Goal: Task Accomplishment & Management: Complete application form

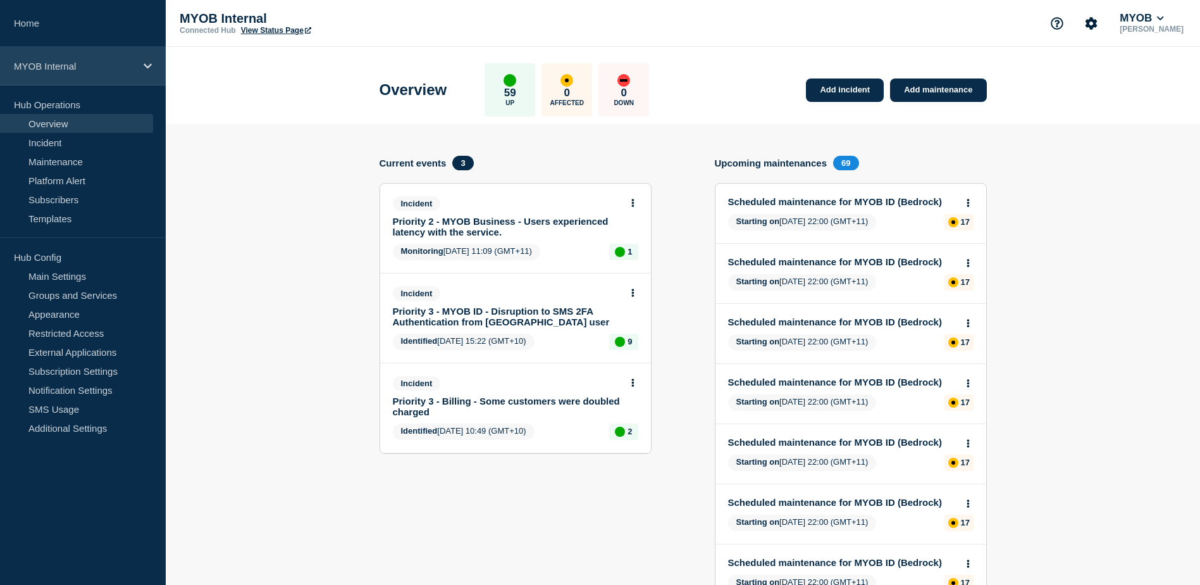
drag, startPoint x: 0, startPoint y: 0, endPoint x: 108, endPoint y: 73, distance: 130.2
click at [108, 73] on div "MYOB Internal" at bounding box center [83, 66] width 166 height 39
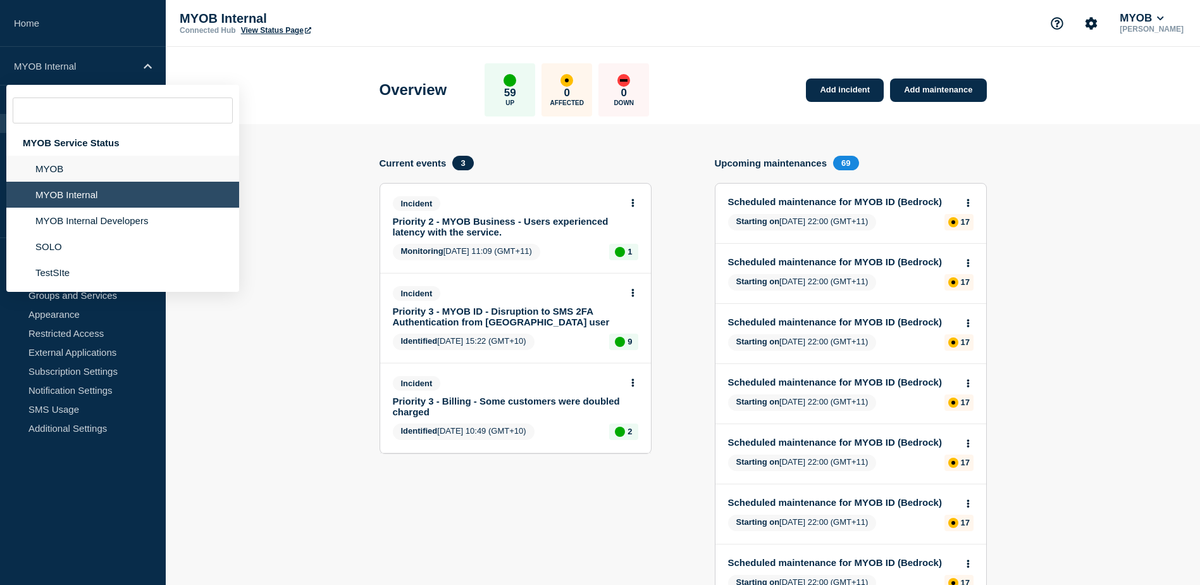
click at [84, 163] on li "MYOB" at bounding box center [122, 169] width 233 height 26
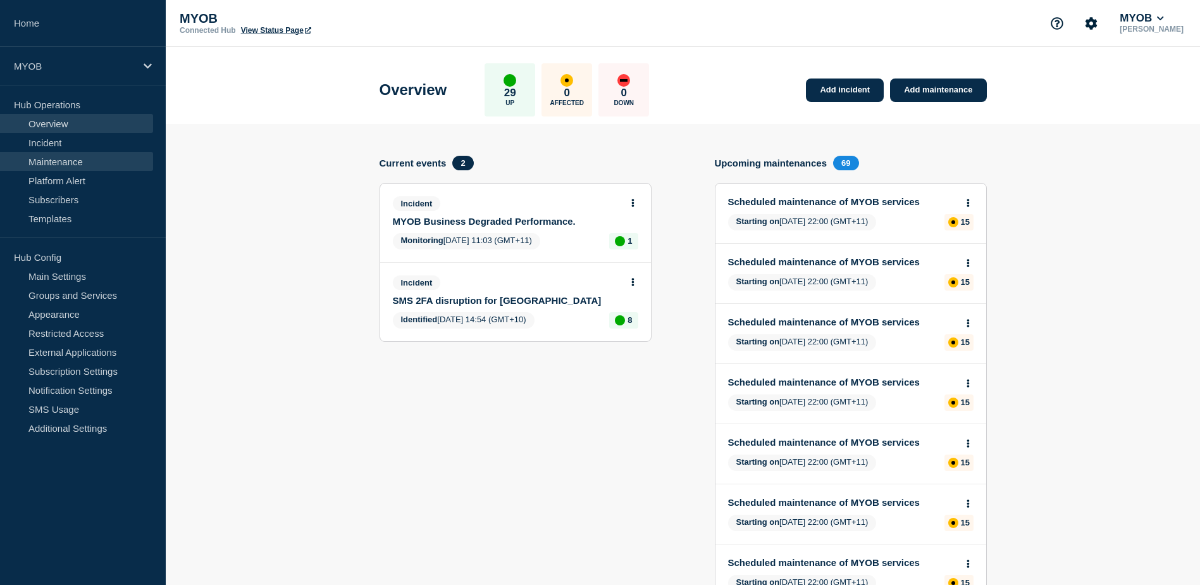
click at [71, 165] on link "Maintenance" at bounding box center [76, 161] width 153 height 19
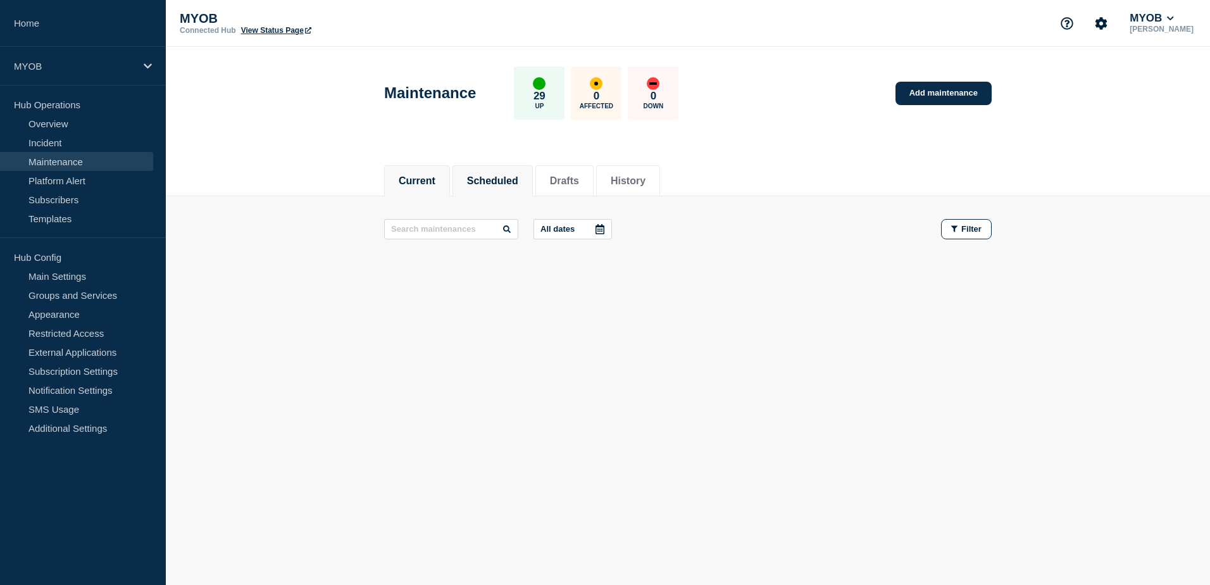
click at [495, 182] on button "Scheduled" at bounding box center [492, 180] width 51 height 11
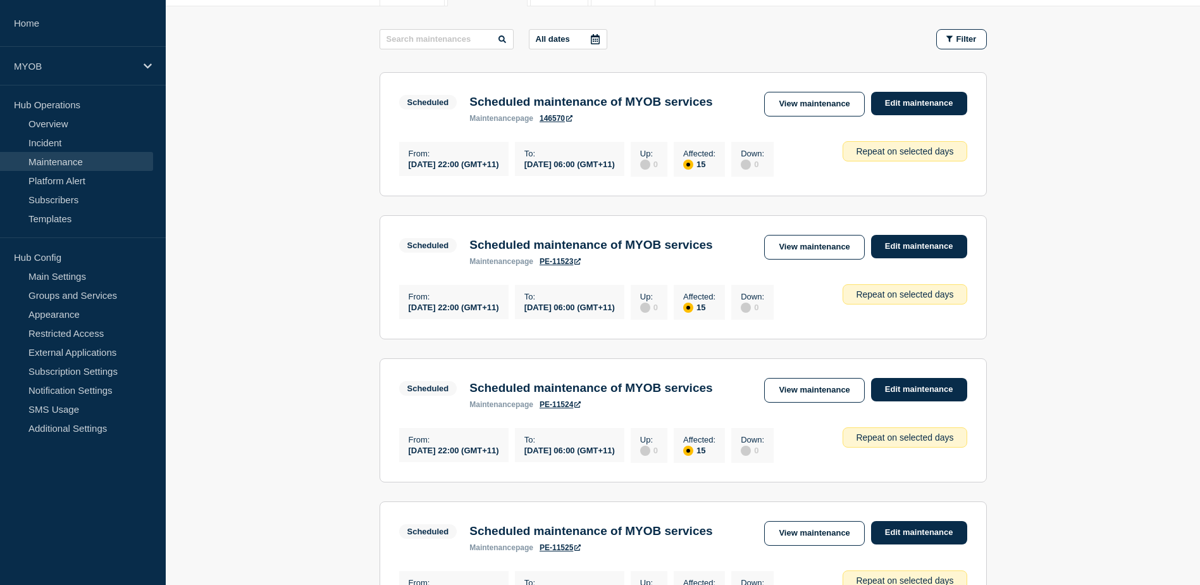
scroll to position [127, 0]
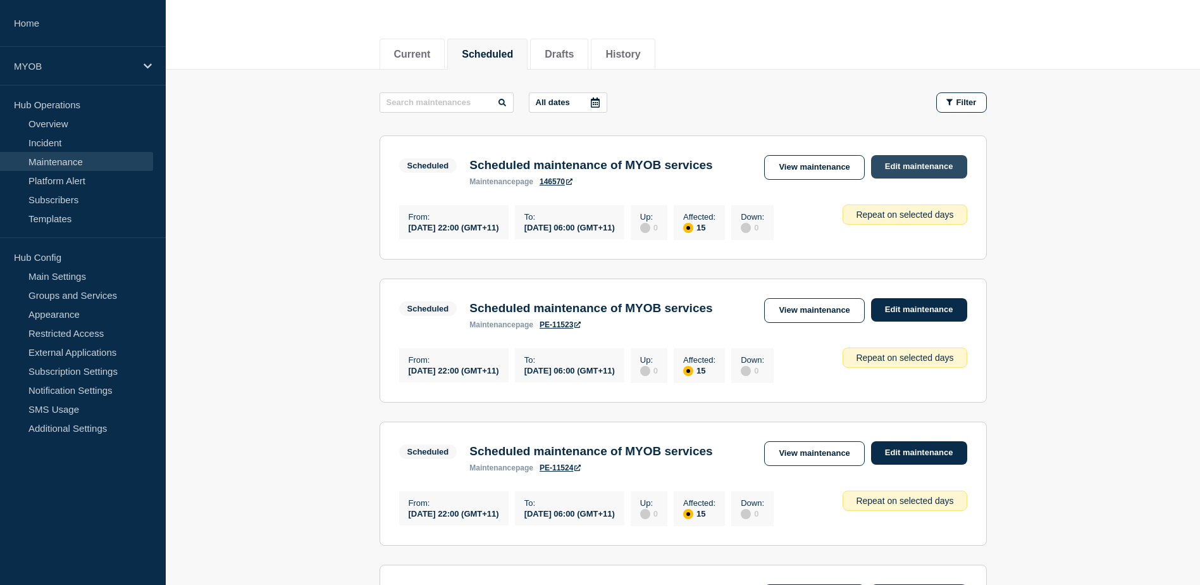
click at [903, 170] on link "Edit maintenance" at bounding box center [919, 166] width 96 height 23
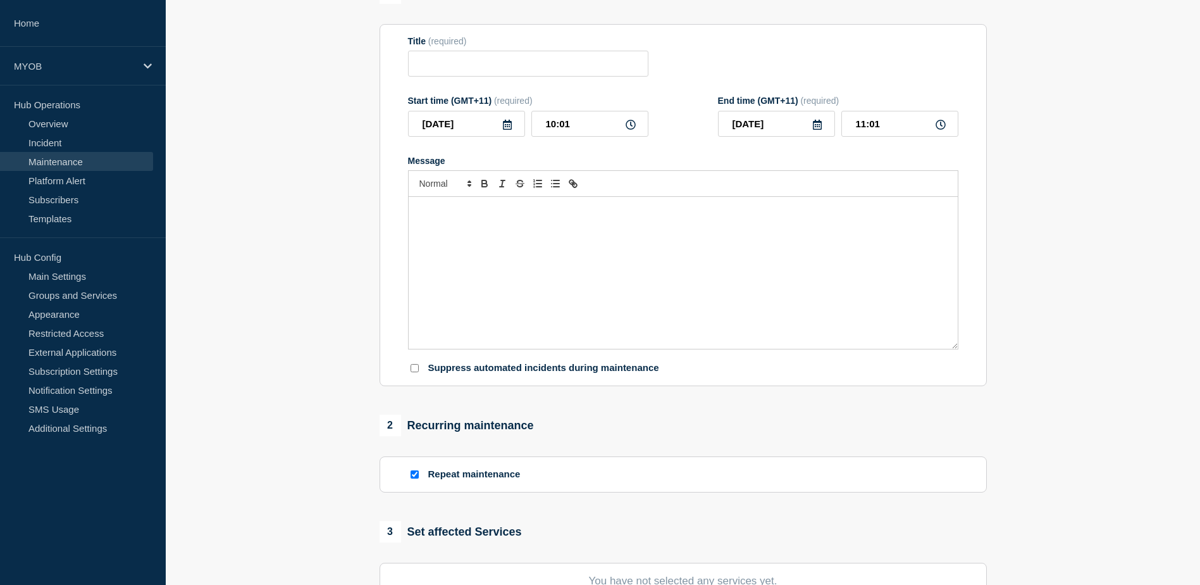
type input "Scheduled maintenance of MYOB services"
type input "[DATE]"
type input "22:00"
type input "[DATE]"
type input "06:00"
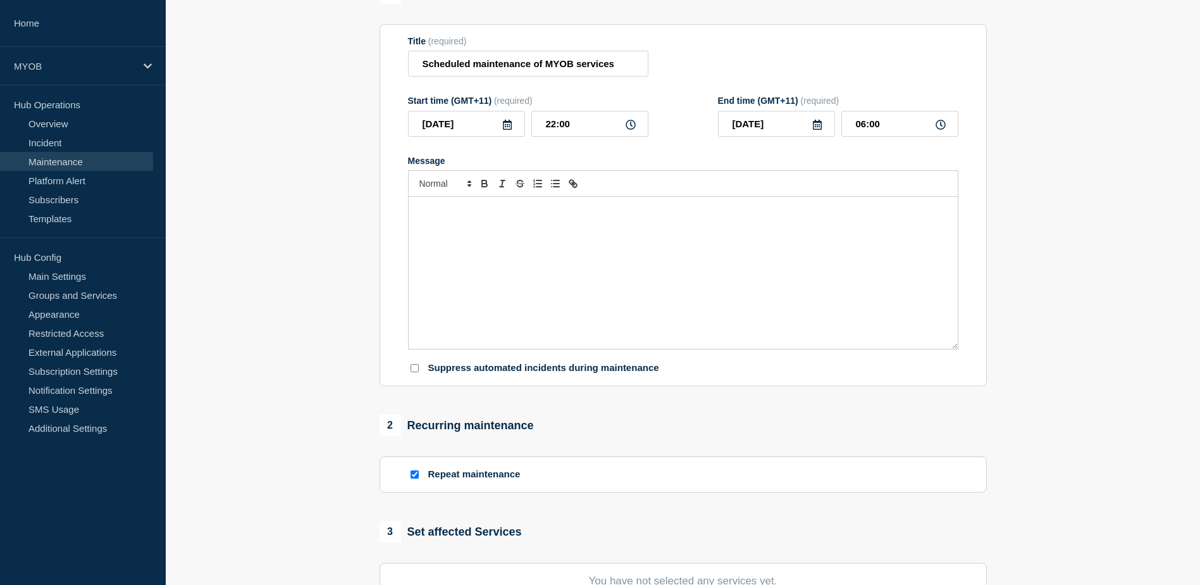
checkbox input "true"
checkbox input "false"
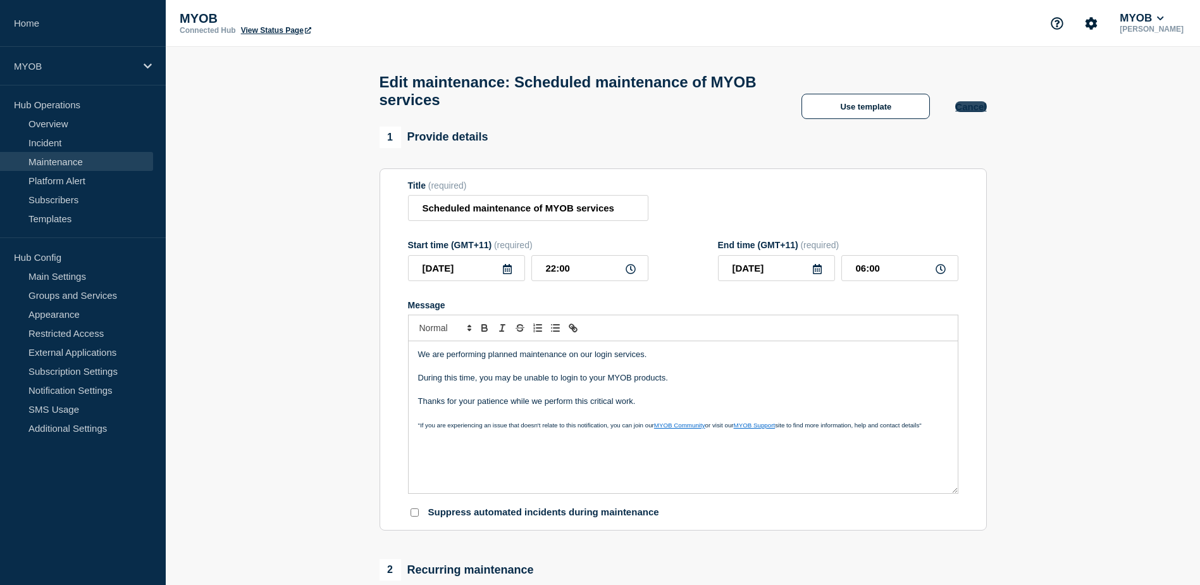
click at [967, 110] on button "Cancel" at bounding box center [970, 106] width 31 height 11
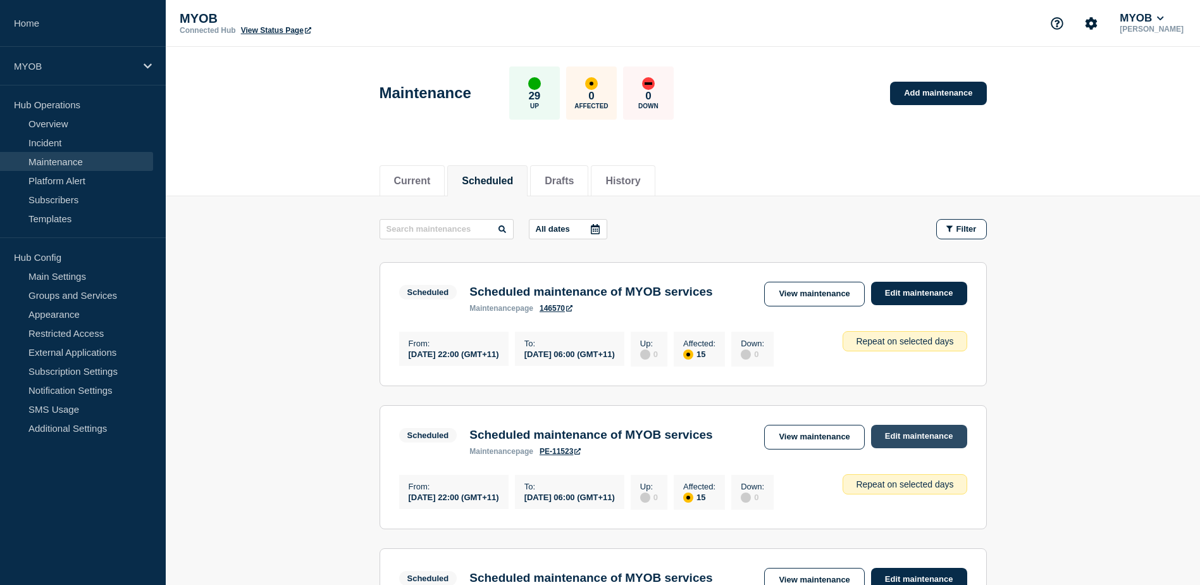
click at [932, 448] on link "Edit maintenance" at bounding box center [919, 436] width 96 height 23
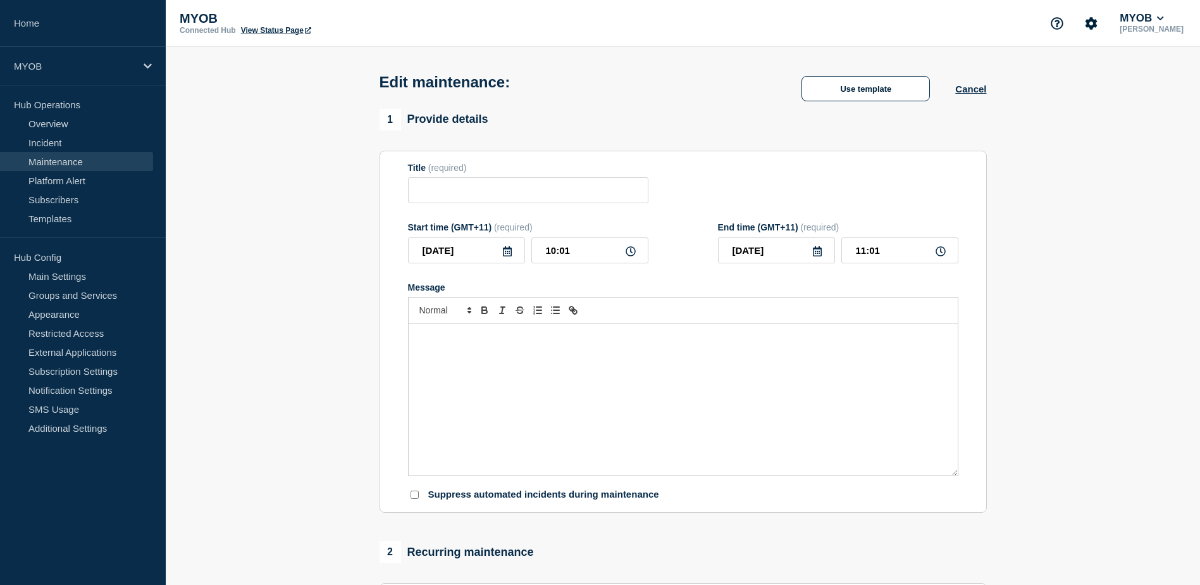
type input "Scheduled maintenance of MYOB services"
type input "[DATE]"
type input "22:00"
type input "[DATE]"
type input "06:00"
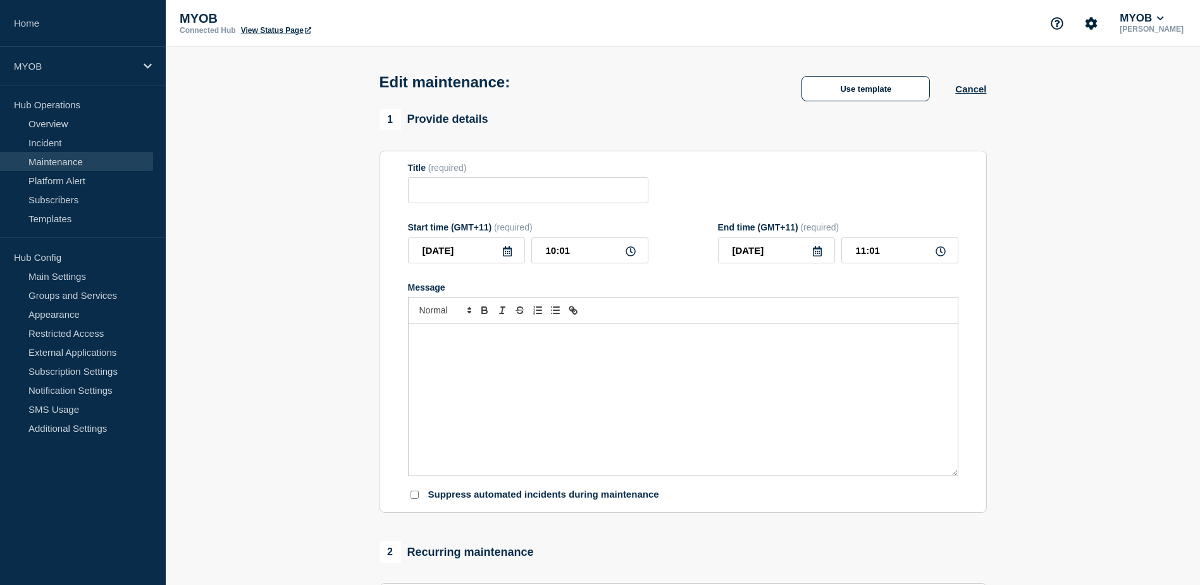
checkbox input "true"
checkbox input "false"
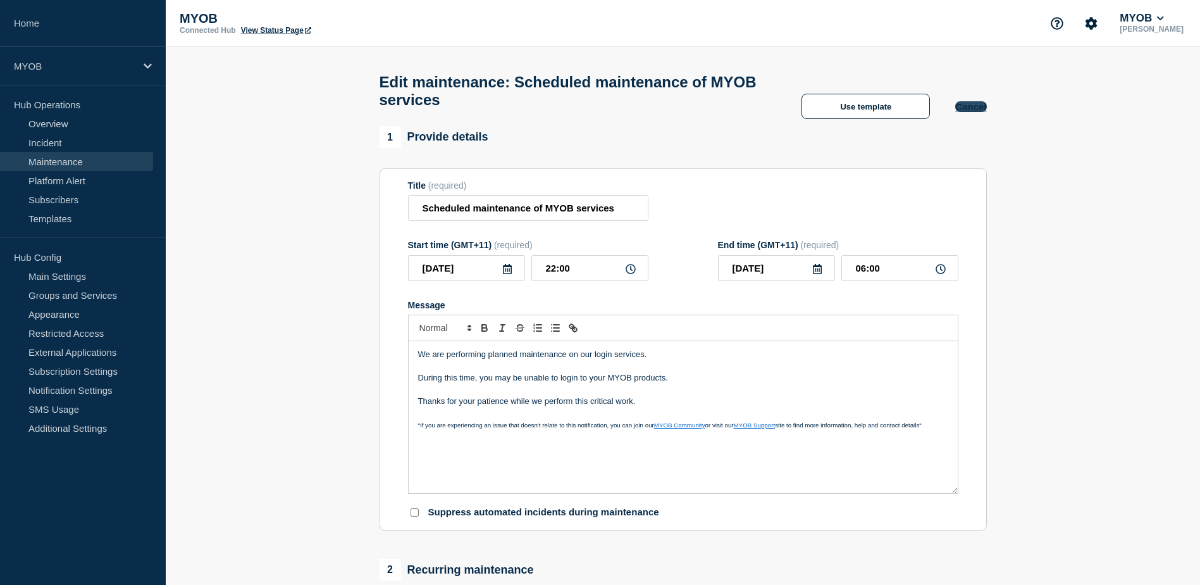
click at [967, 108] on button "Cancel" at bounding box center [970, 106] width 31 height 11
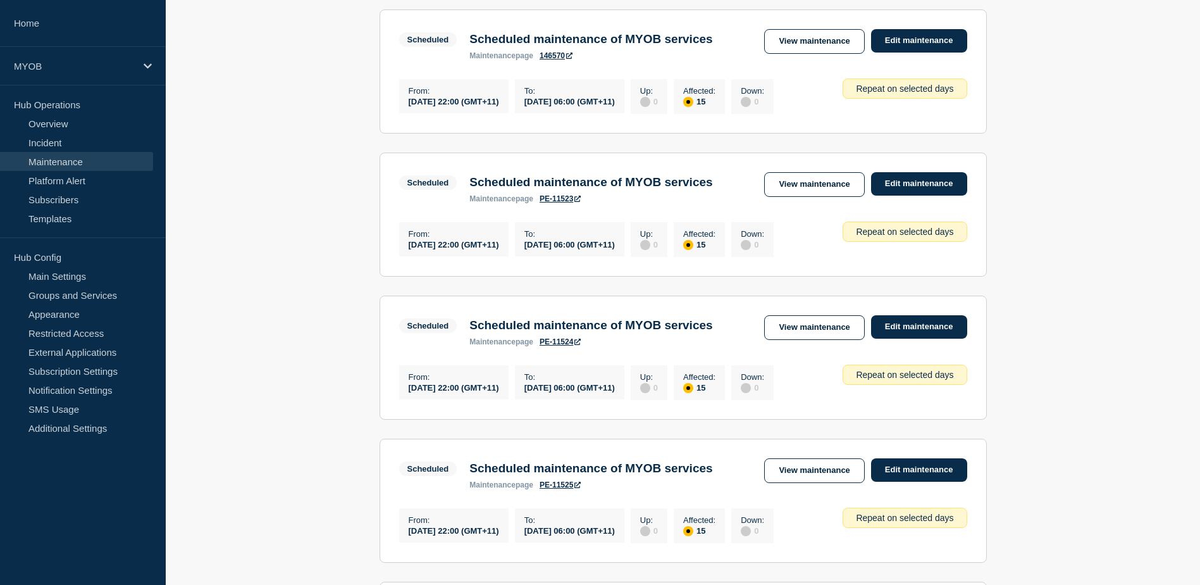
scroll to position [253, 0]
click at [929, 338] on link "Edit maintenance" at bounding box center [919, 325] width 96 height 23
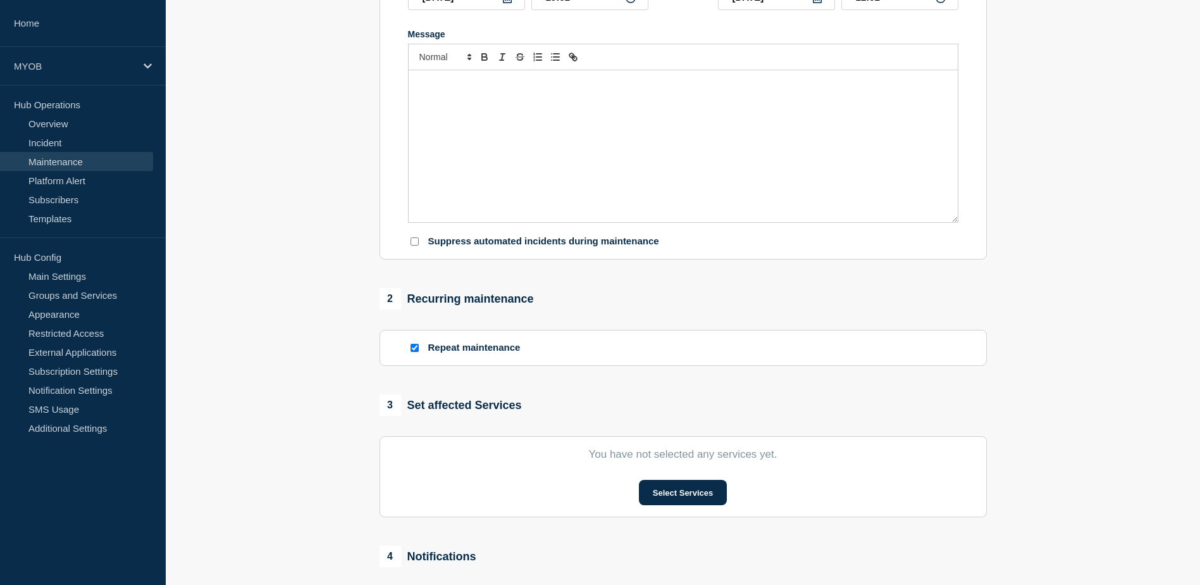
type input "Scheduled maintenance of MYOB services"
type input "[DATE]"
type input "22:00"
type input "[DATE]"
type input "06:00"
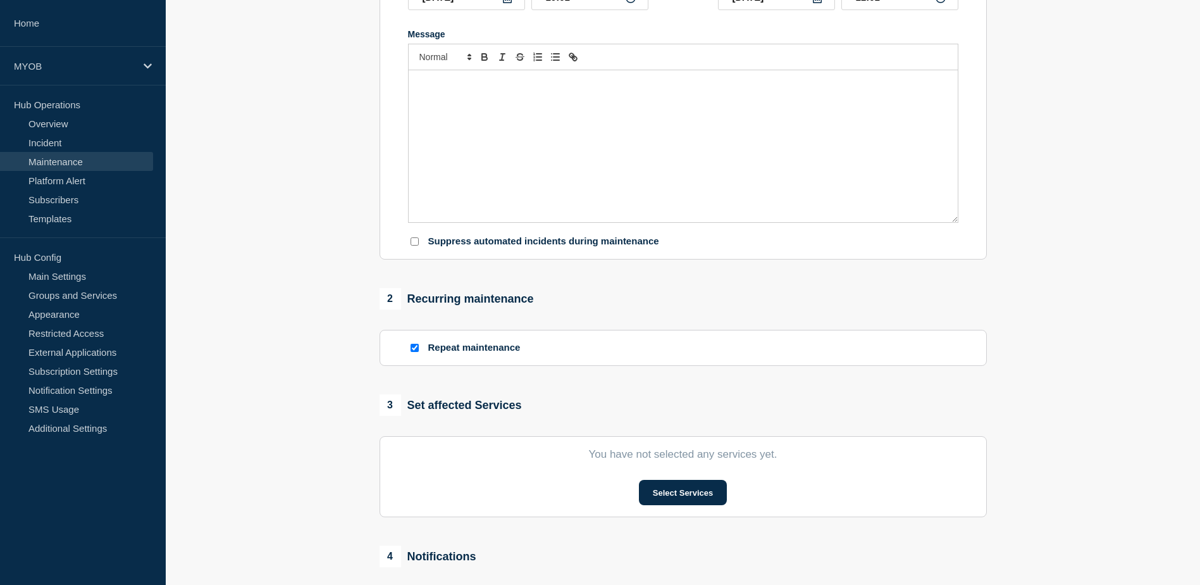
checkbox input "true"
checkbox input "false"
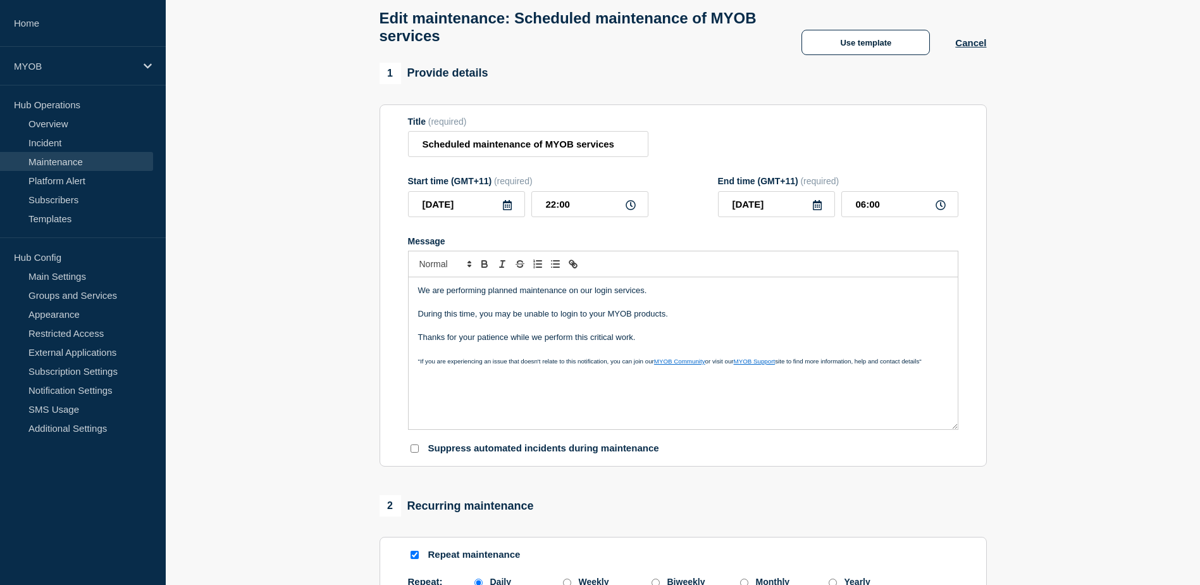
scroll to position [63, 0]
click at [971, 47] on button "Cancel" at bounding box center [970, 43] width 31 height 11
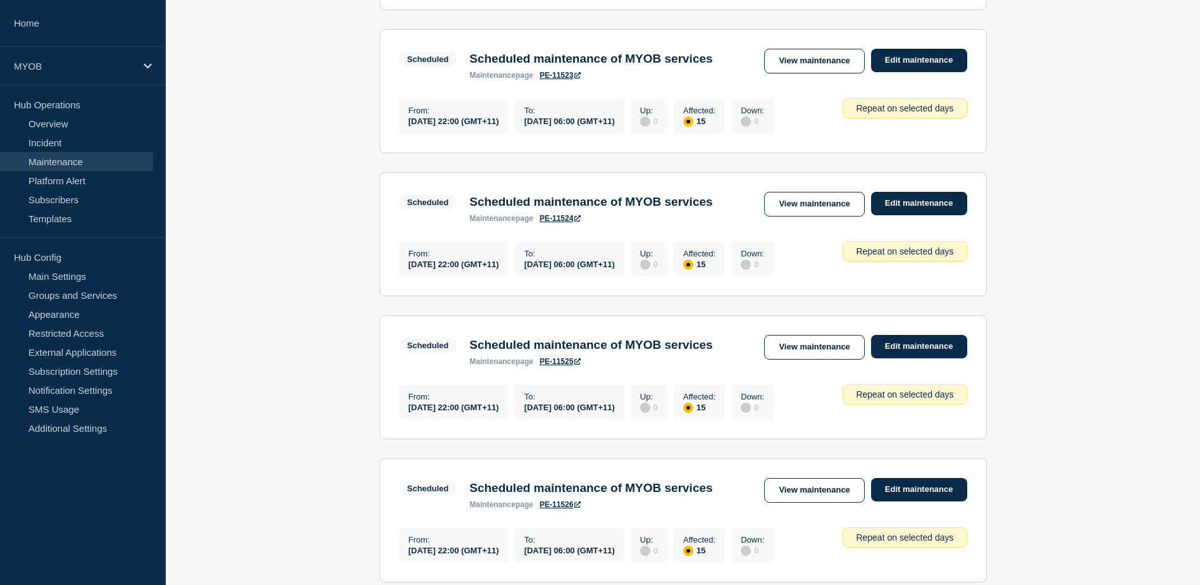
scroll to position [602, 0]
